Goal: Navigation & Orientation: Understand site structure

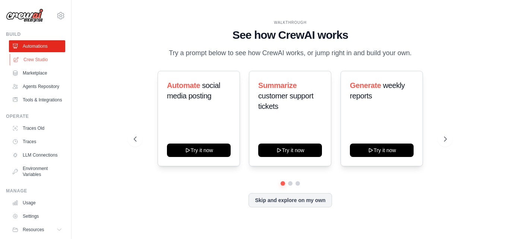
click at [41, 59] on link "Crew Studio" at bounding box center [38, 60] width 56 height 12
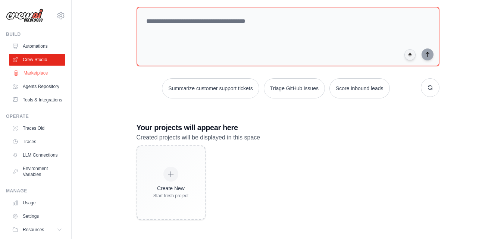
click at [36, 71] on link "Marketplace" at bounding box center [38, 73] width 56 height 12
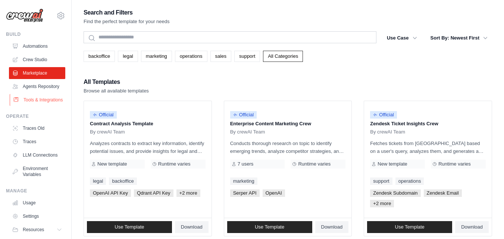
click at [35, 106] on link "Tools & Integrations" at bounding box center [38, 100] width 56 height 12
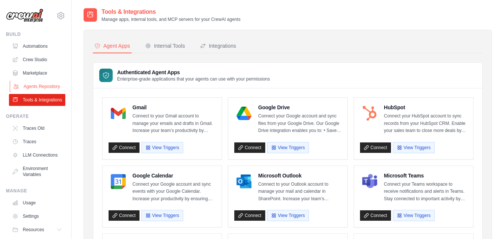
click at [38, 89] on link "Agents Repository" at bounding box center [38, 87] width 56 height 12
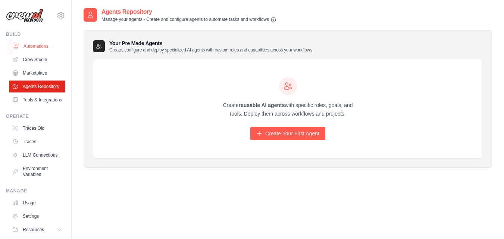
click at [47, 47] on link "Automations" at bounding box center [38, 46] width 56 height 12
